Goal: Information Seeking & Learning: Learn about a topic

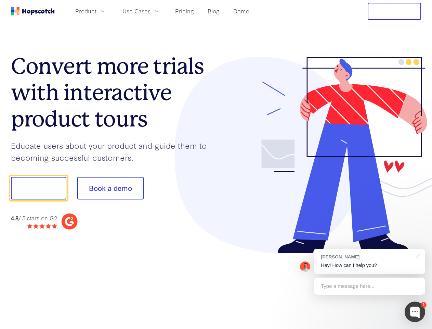
click at [216, 164] on div at bounding box center [318, 155] width 205 height 197
click at [97, 11] on span "Product" at bounding box center [85, 11] width 21 height 9
click at [151, 11] on span "Use Cases" at bounding box center [137, 11] width 28 height 9
click at [395, 11] on button "Free Trial" at bounding box center [394, 11] width 53 height 17
click at [38, 188] on button "Show me!" at bounding box center [38, 188] width 55 height 23
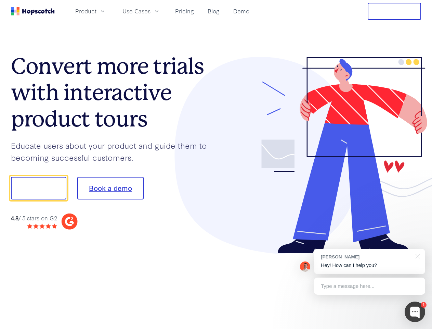
click at [110, 188] on button "Book a demo" at bounding box center [110, 188] width 66 height 23
click at [415, 311] on div at bounding box center [415, 311] width 21 height 21
click at [370, 261] on div "[PERSON_NAME] Hey! How can I help you?" at bounding box center [369, 260] width 111 height 25
click at [417, 255] on div at bounding box center [416, 255] width 17 height 14
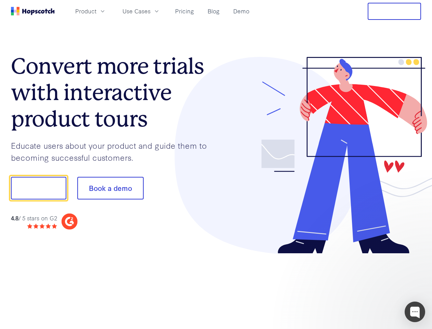
click at [370, 286] on div at bounding box center [361, 233] width 128 height 137
